Goal: Task Accomplishment & Management: Use online tool/utility

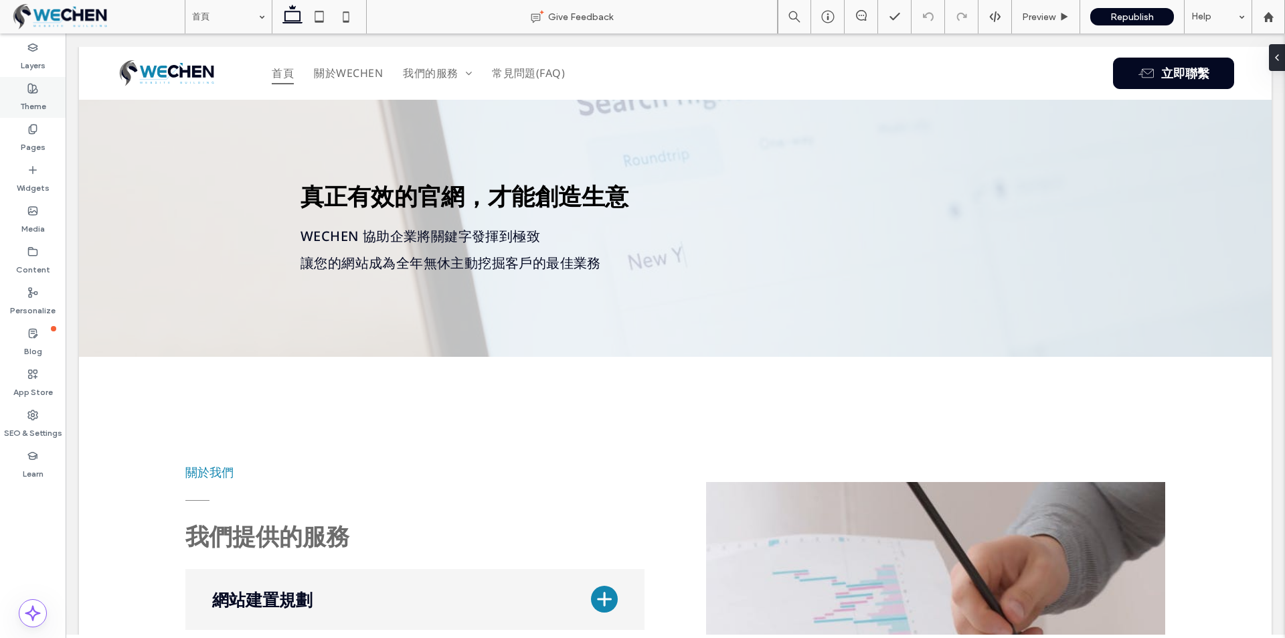
click at [25, 116] on div "Theme" at bounding box center [33, 97] width 66 height 41
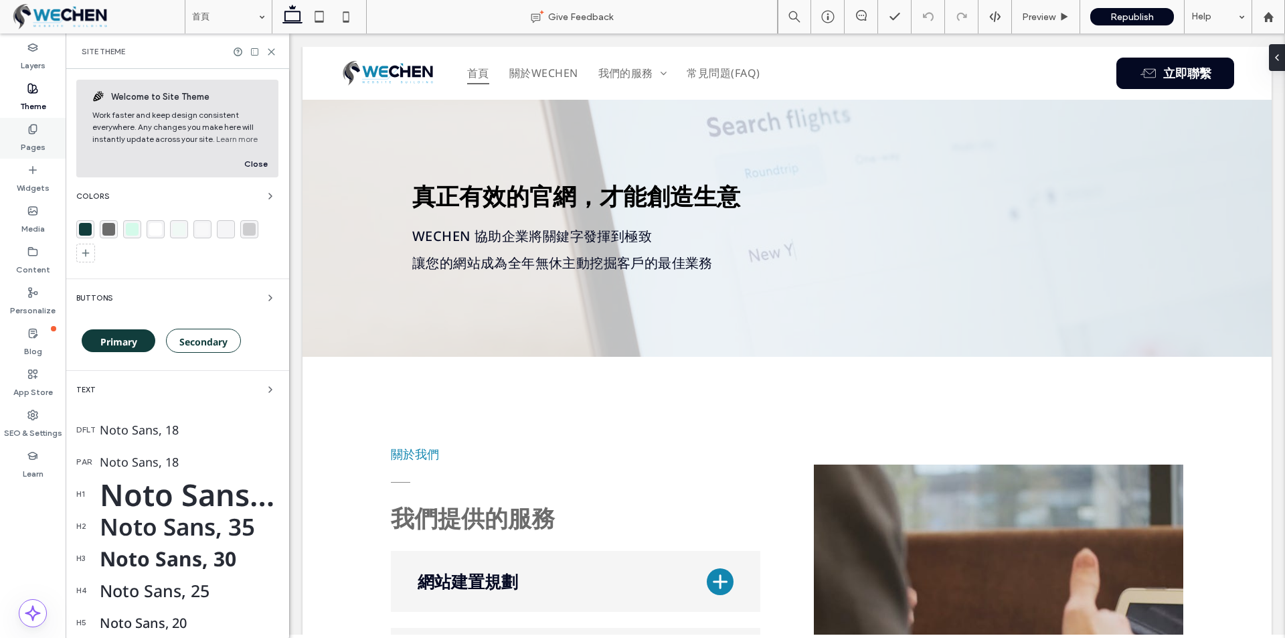
click at [25, 136] on label "Pages" at bounding box center [33, 144] width 25 height 19
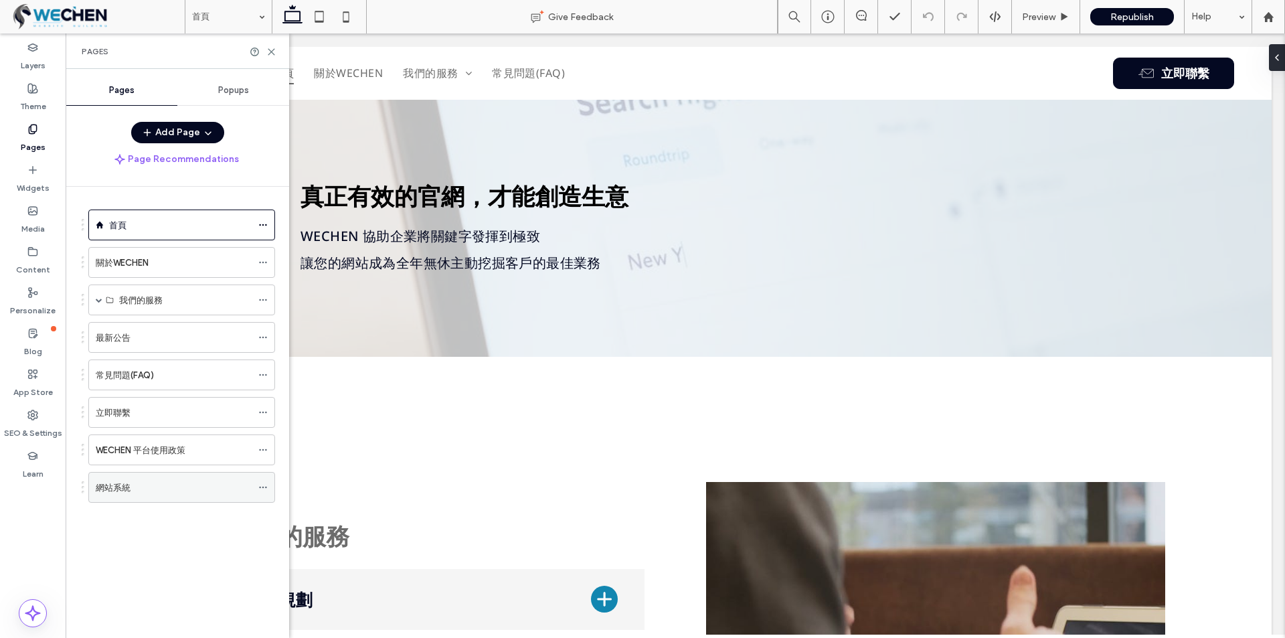
click at [133, 486] on div "網站系統" at bounding box center [174, 488] width 156 height 14
click at [268, 52] on icon at bounding box center [271, 52] width 10 height 10
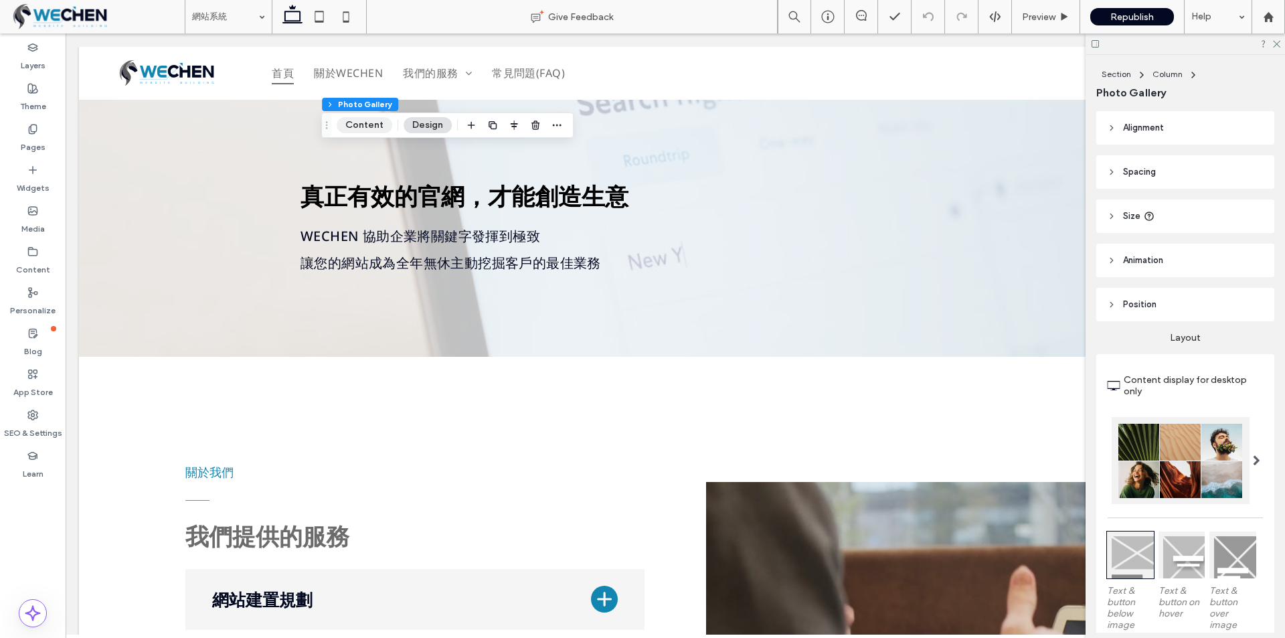
click at [369, 128] on button "Content" at bounding box center [365, 125] width 56 height 16
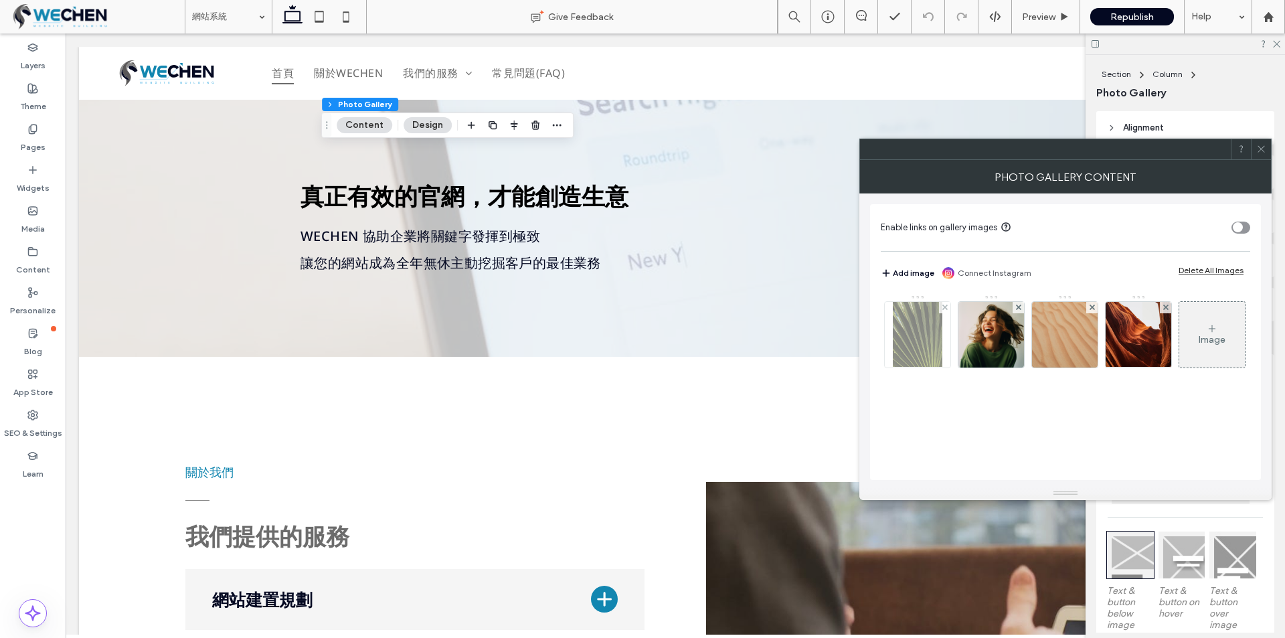
click at [895, 317] on img at bounding box center [918, 335] width 50 height 66
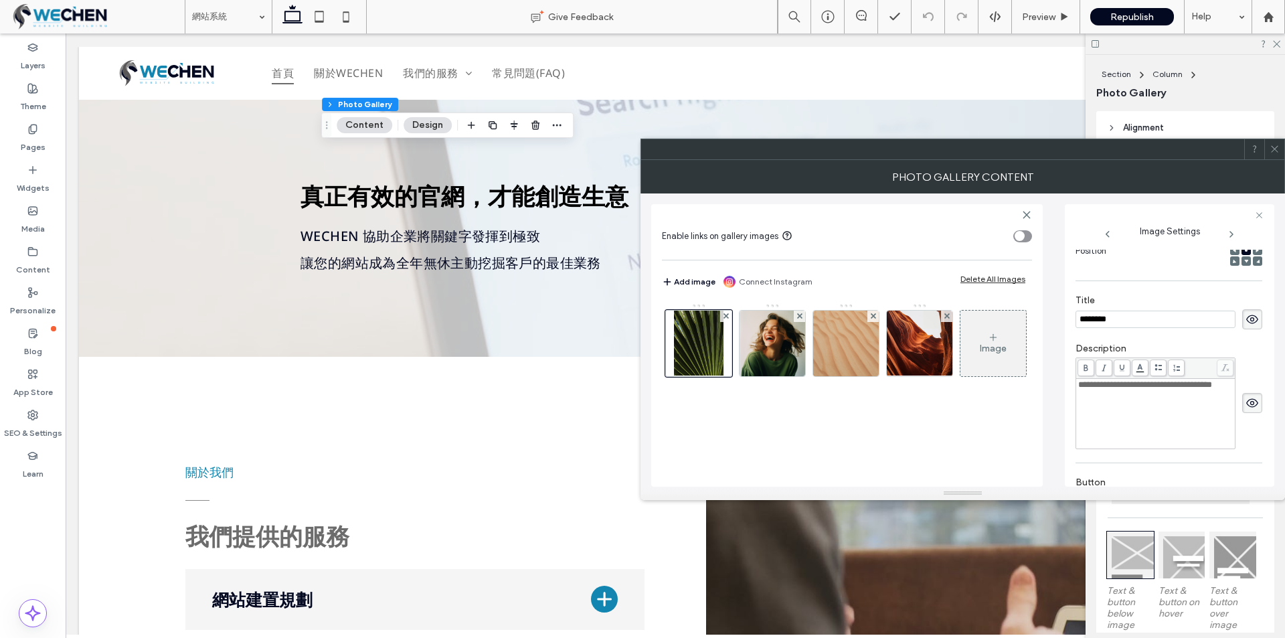
scroll to position [203, 0]
click at [1278, 148] on icon at bounding box center [1275, 149] width 10 height 10
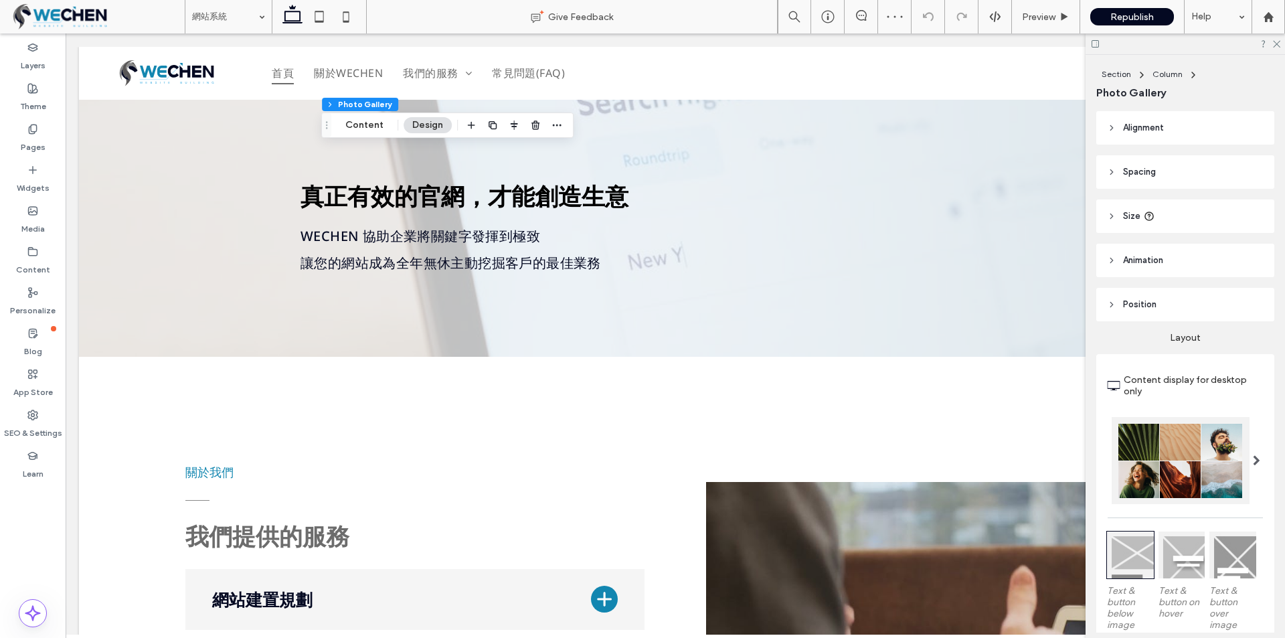
click at [1136, 130] on span "Alignment" at bounding box center [1143, 127] width 41 height 13
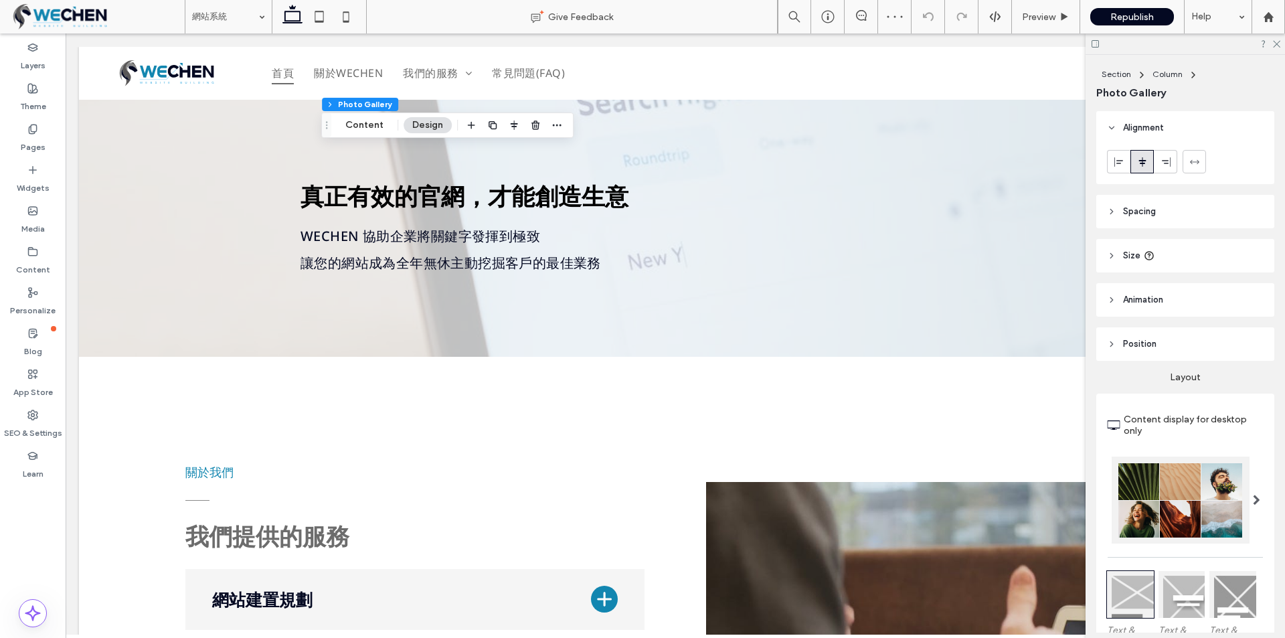
click at [1132, 203] on header "Spacing" at bounding box center [1185, 211] width 178 height 33
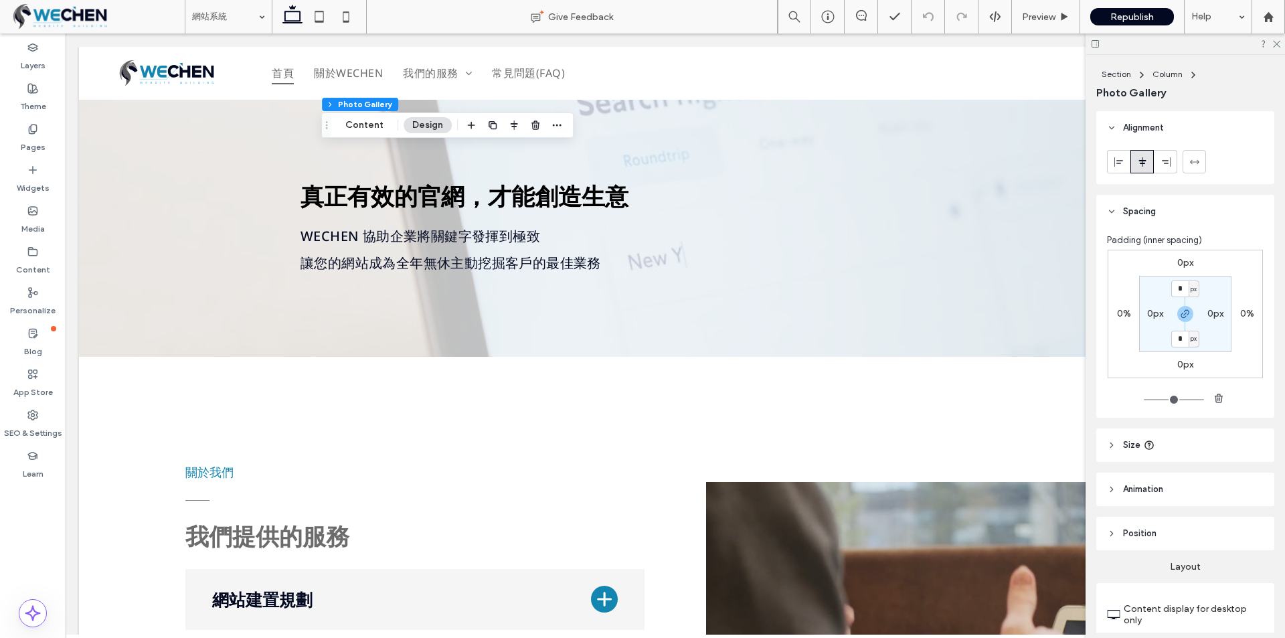
click at [1138, 436] on header "Size" at bounding box center [1185, 444] width 178 height 33
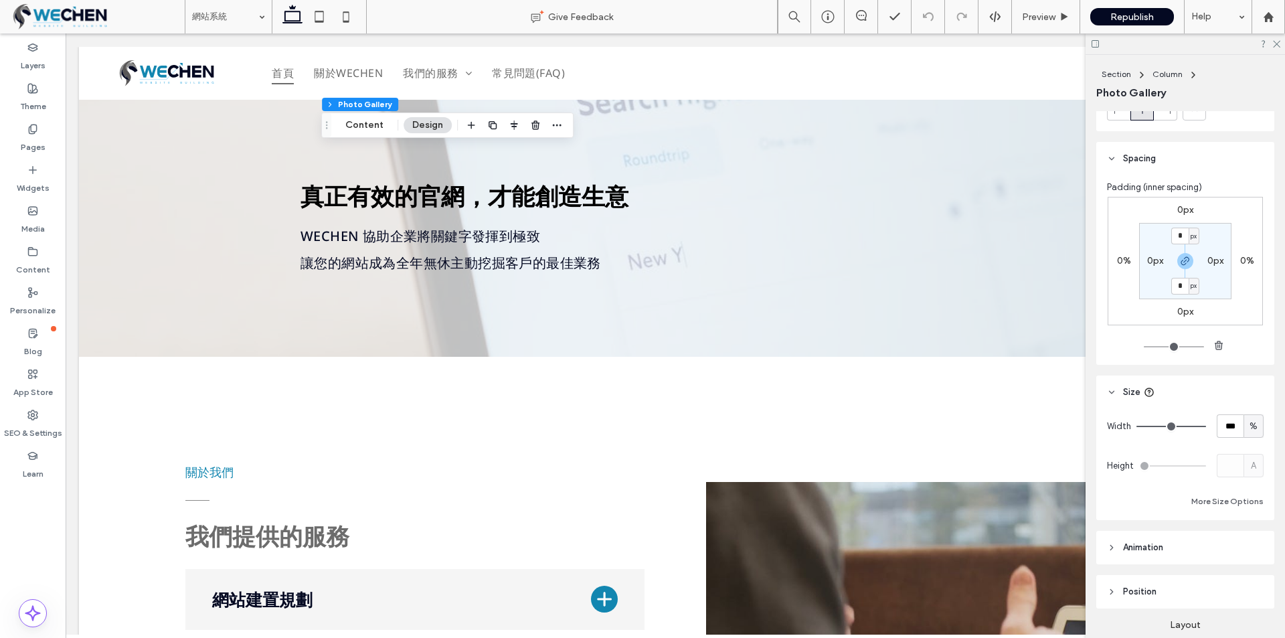
scroll to position [134, 0]
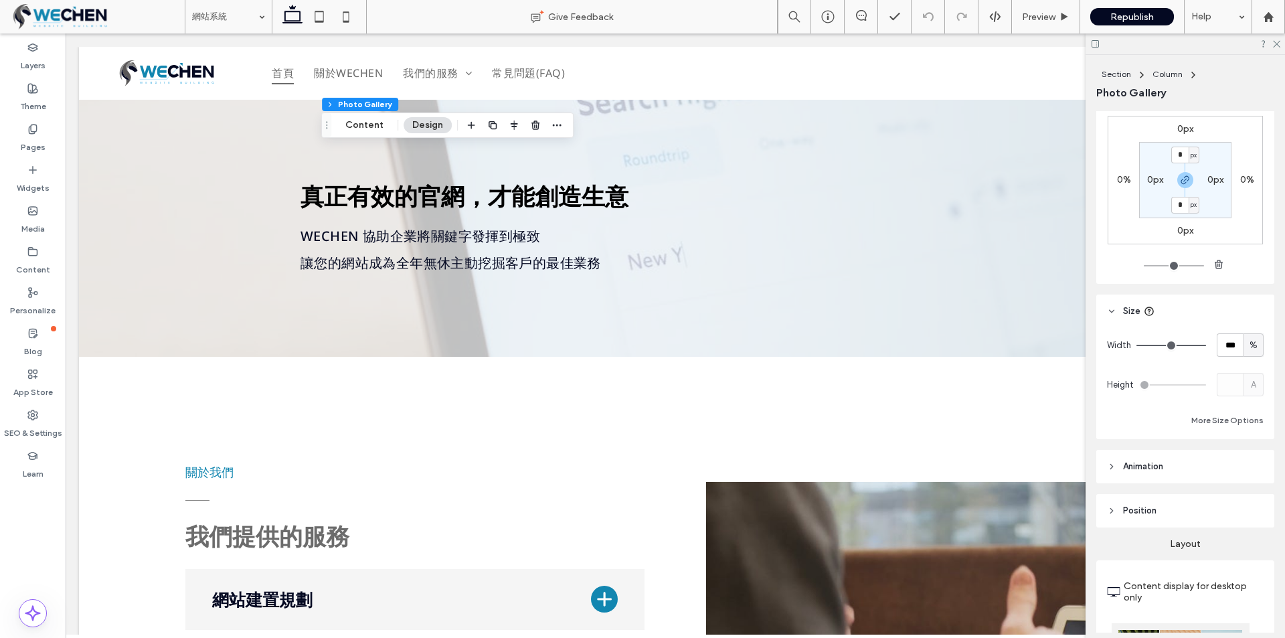
click at [1141, 509] on span "Position" at bounding box center [1139, 510] width 33 height 13
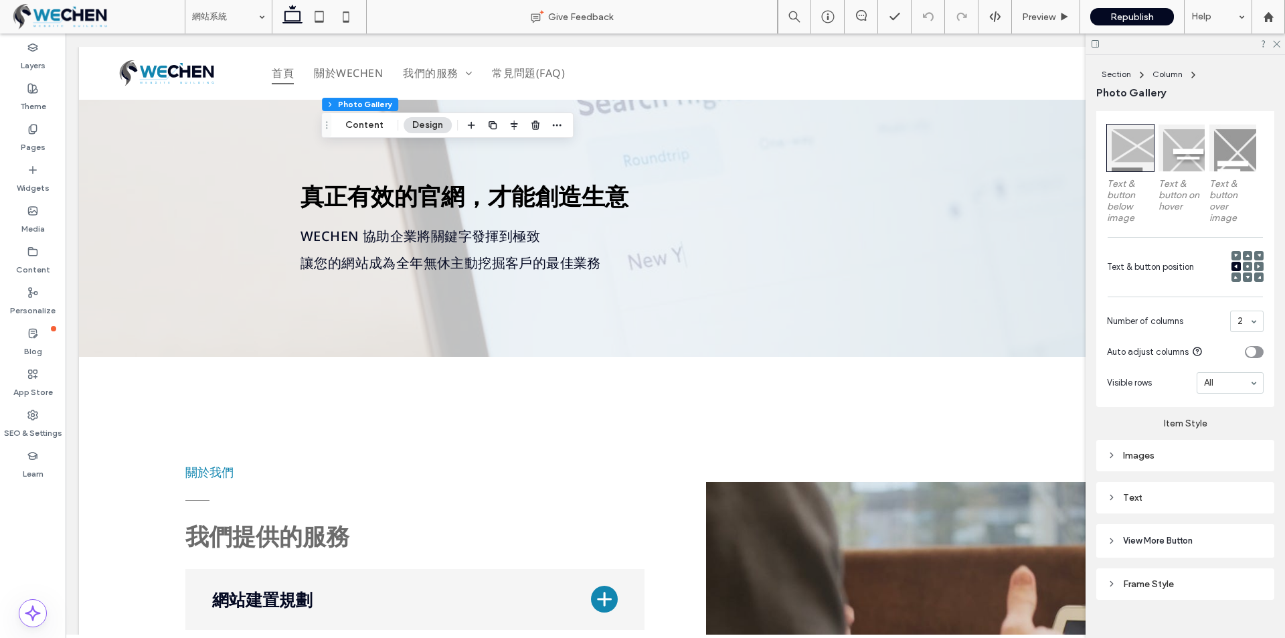
scroll to position [803, 0]
click at [1143, 500] on div "Text" at bounding box center [1185, 496] width 157 height 11
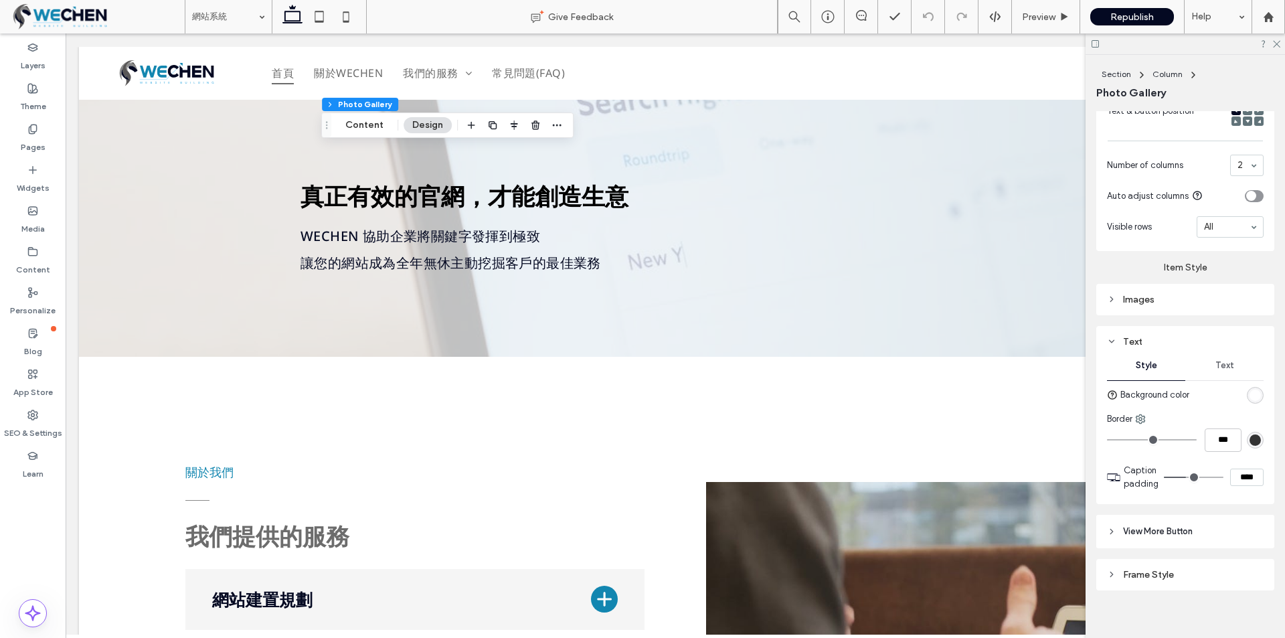
scroll to position [968, 0]
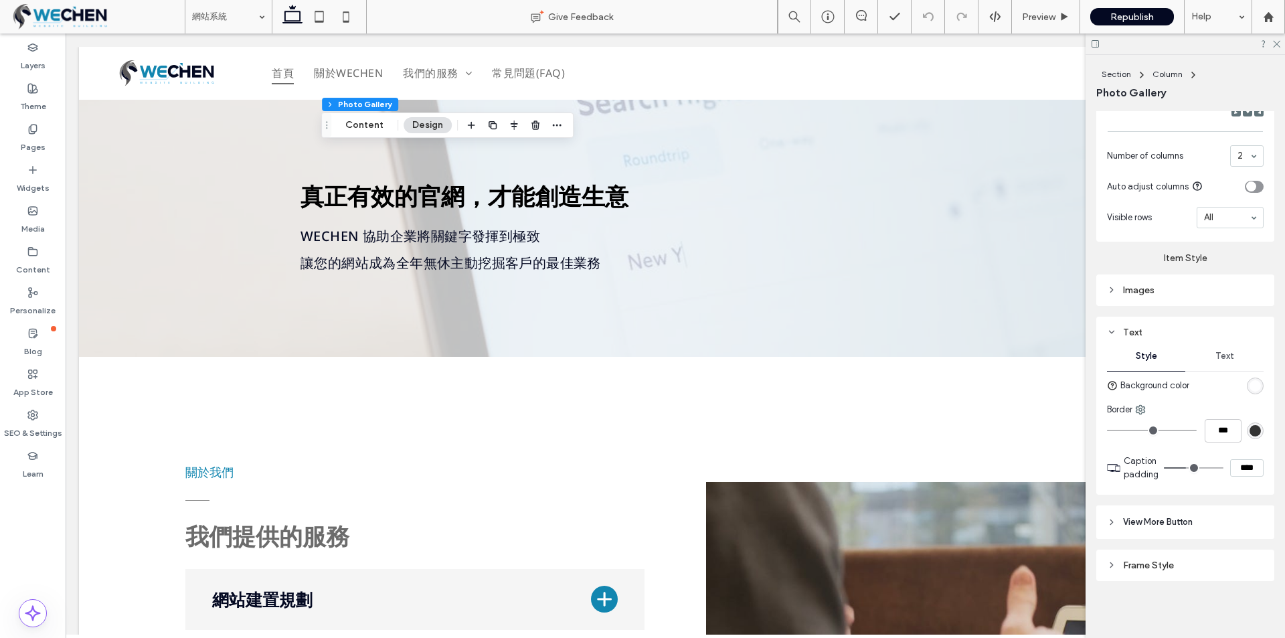
click at [1193, 385] on div "Background color" at bounding box center [1185, 385] width 157 height 23
click at [1215, 355] on span "Text" at bounding box center [1224, 356] width 19 height 11
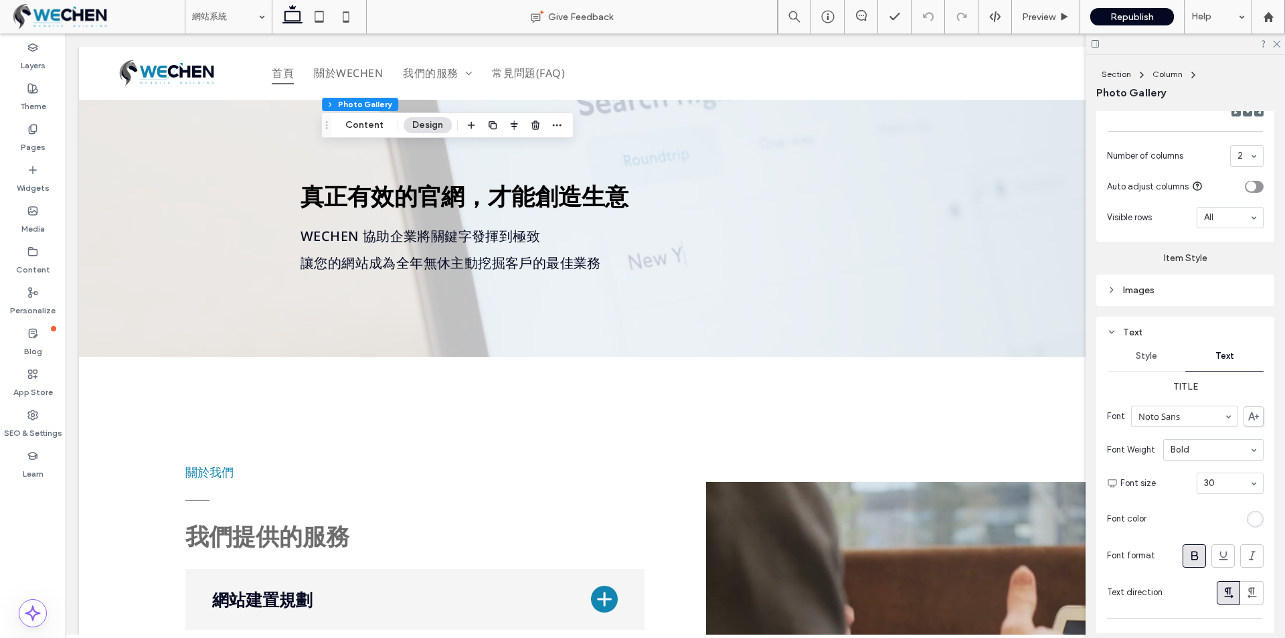
scroll to position [1035, 0]
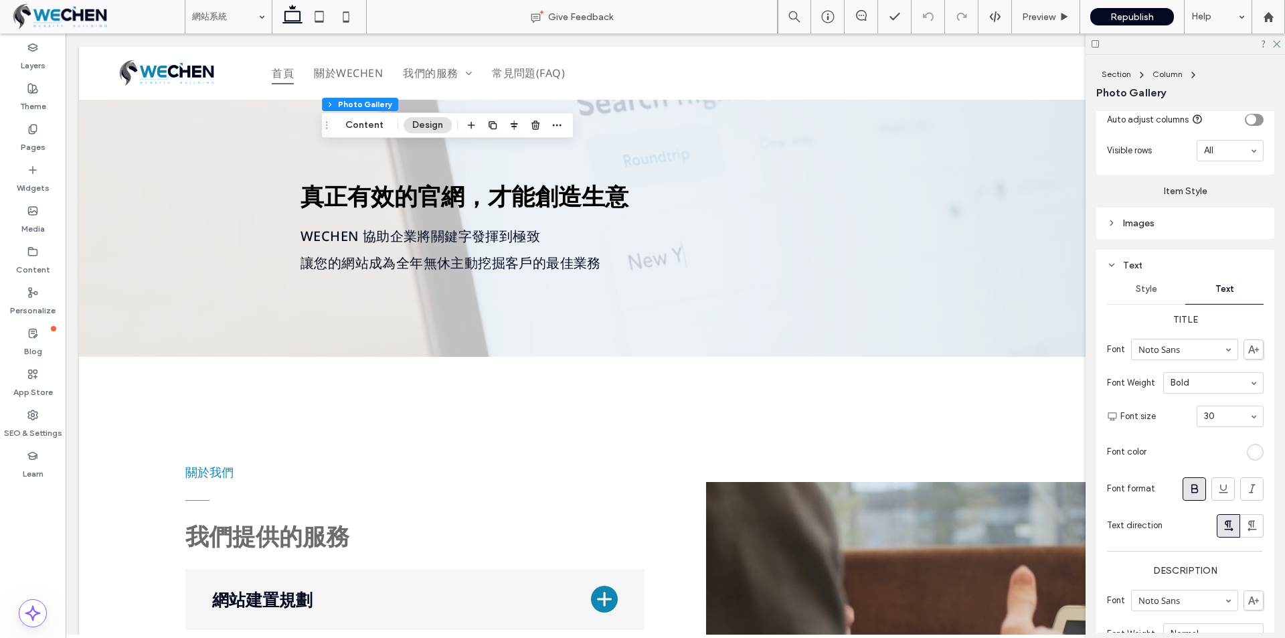
click at [1249, 446] on div "rgb(255, 255, 255)" at bounding box center [1254, 451] width 11 height 11
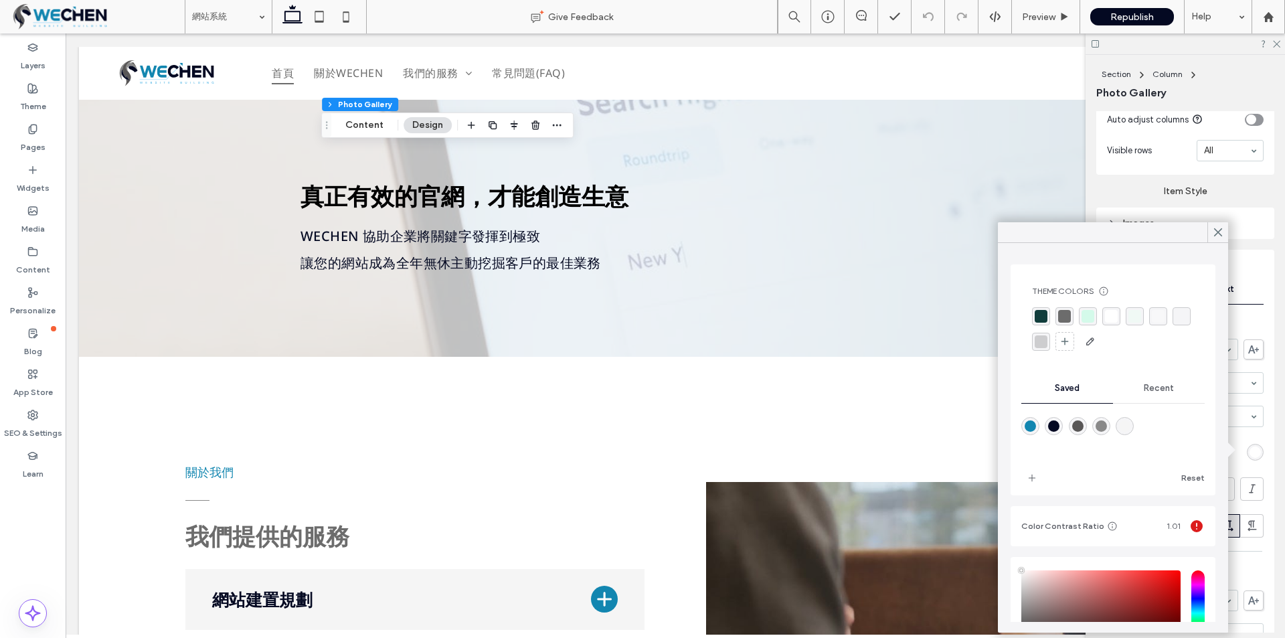
click at [1041, 317] on div "rgba(17, 61, 60, 1)" at bounding box center [1041, 316] width 13 height 13
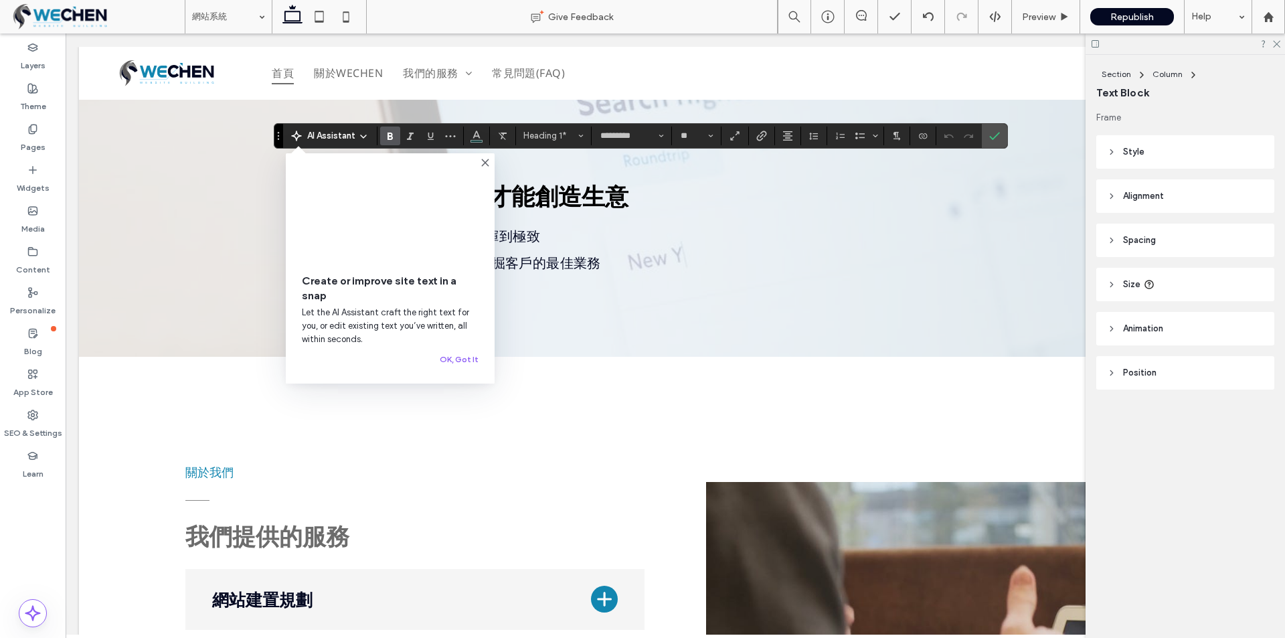
type input "**"
click at [994, 137] on use "Confirm" at bounding box center [994, 136] width 11 height 8
click at [993, 135] on icon "Confirm" at bounding box center [994, 136] width 11 height 11
